Goal: Register for event/course

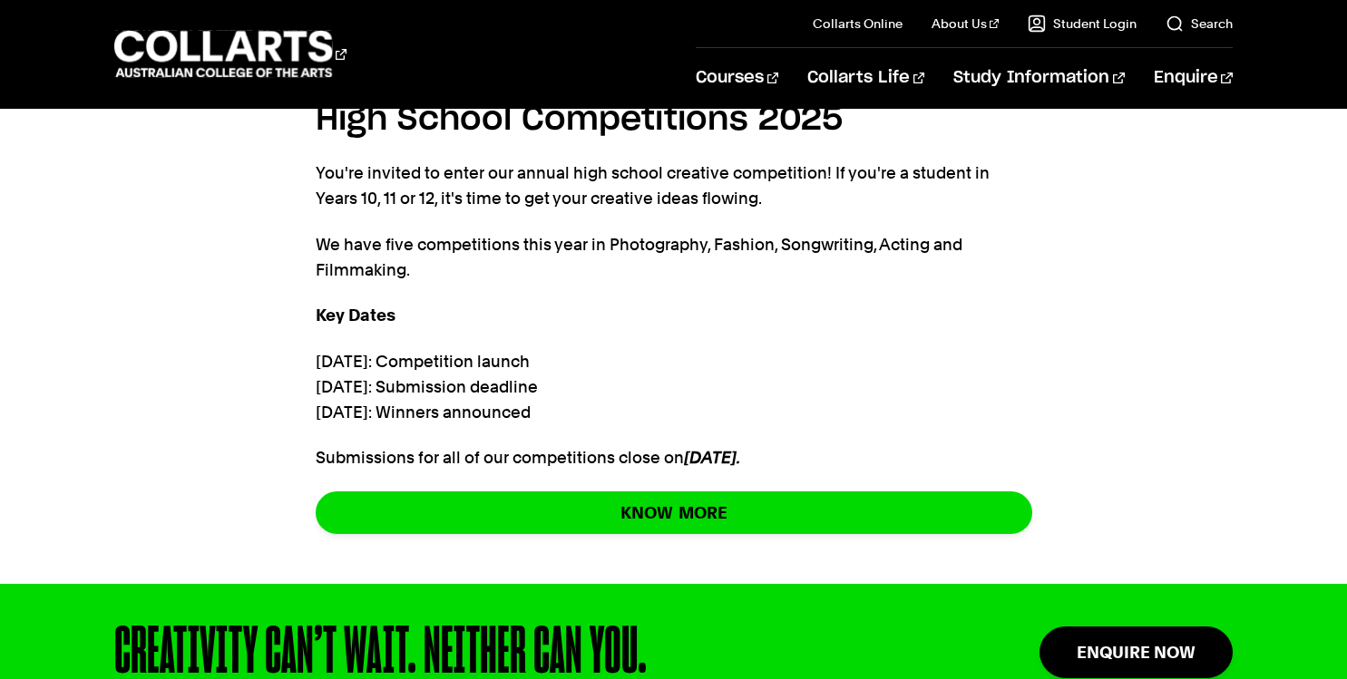
scroll to position [946, 0]
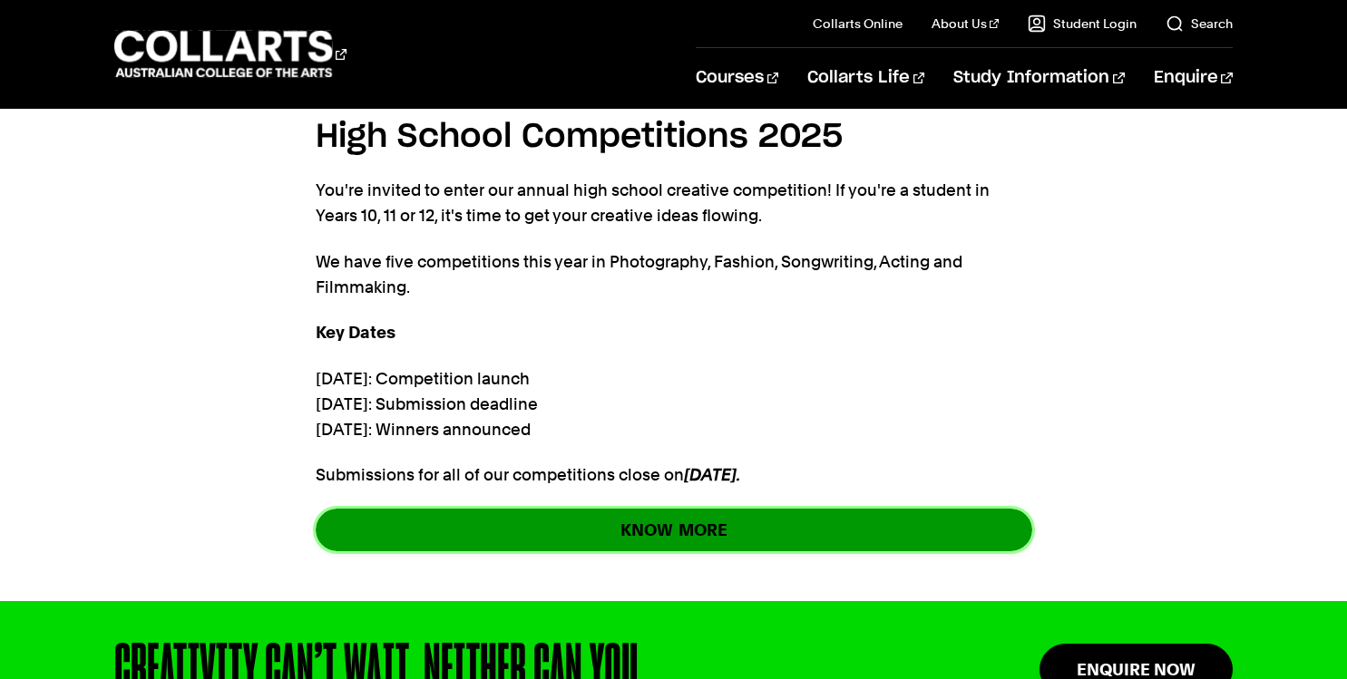
click at [653, 525] on strong "KNOW" at bounding box center [646, 530] width 53 height 21
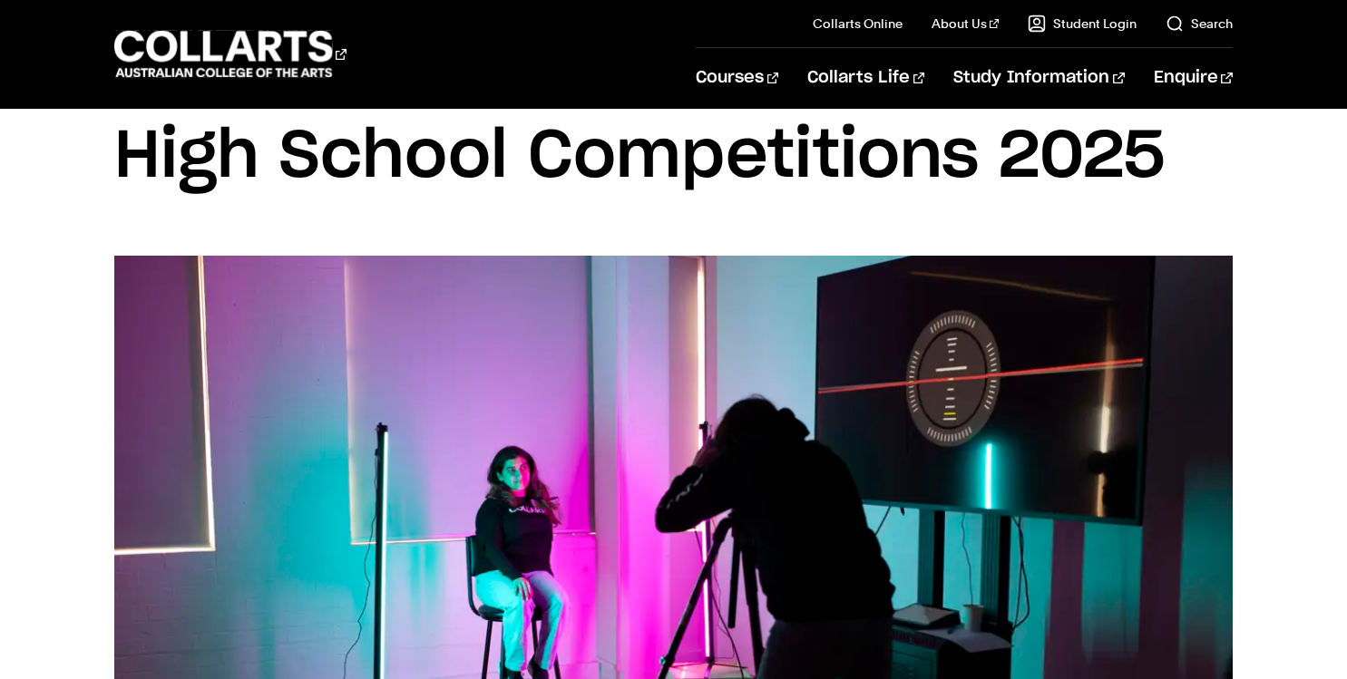
scroll to position [0, 0]
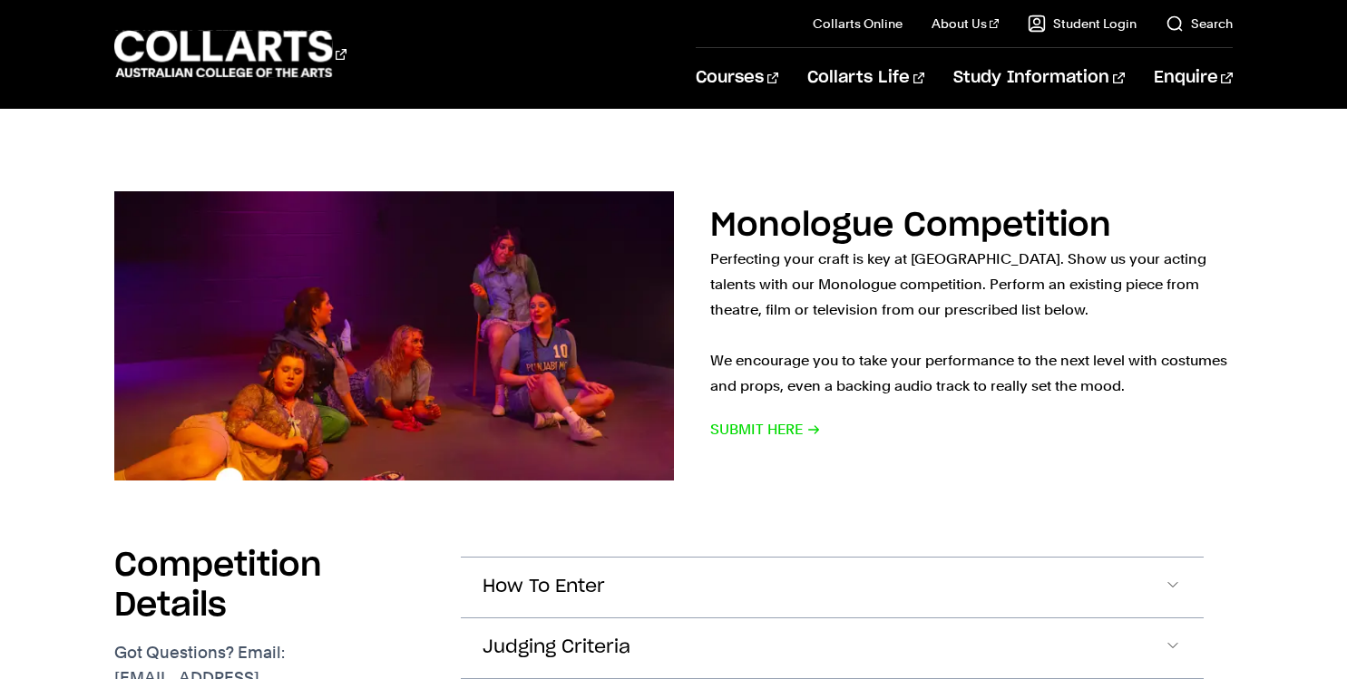
scroll to position [1756, 0]
